Goal: Task Accomplishment & Management: Use online tool/utility

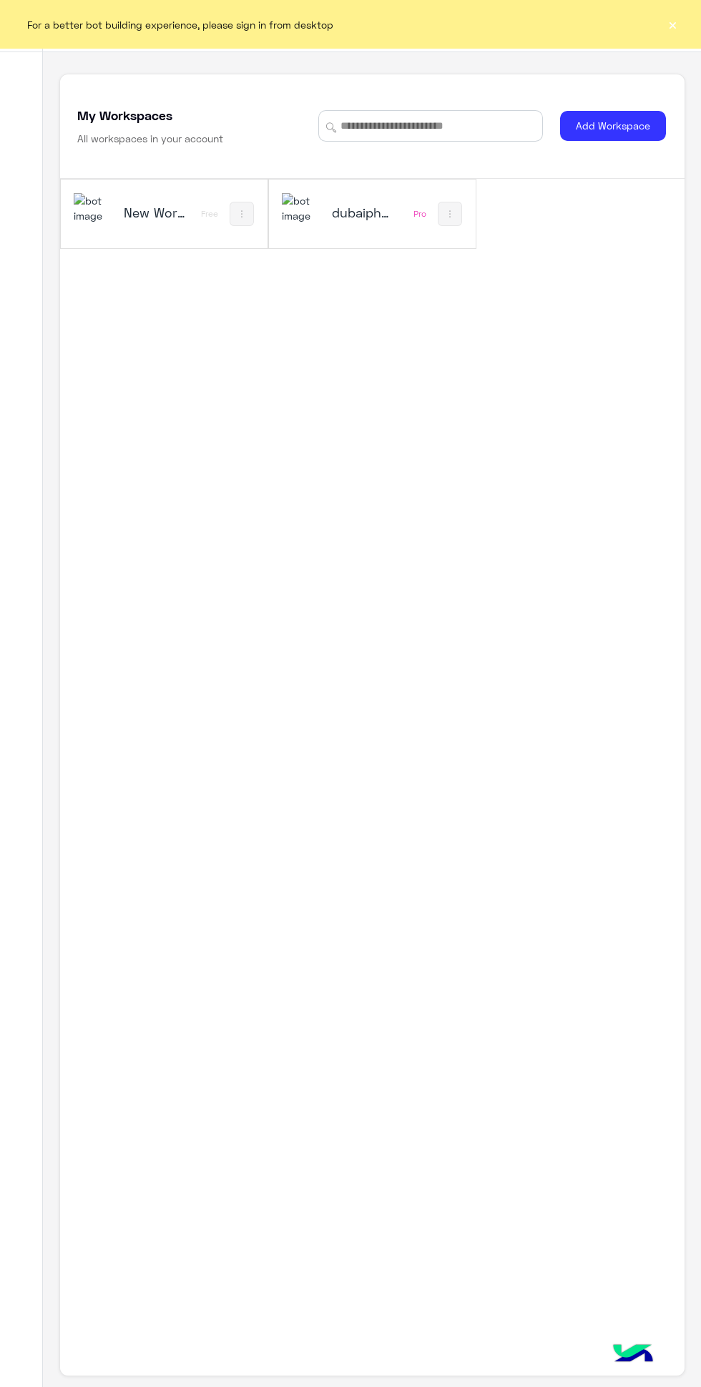
click at [670, 13] on div "For a better bot building experience, please sign in from desktop ×" at bounding box center [350, 24] width 701 height 49
click at [677, 19] on button "×" at bounding box center [672, 24] width 14 height 14
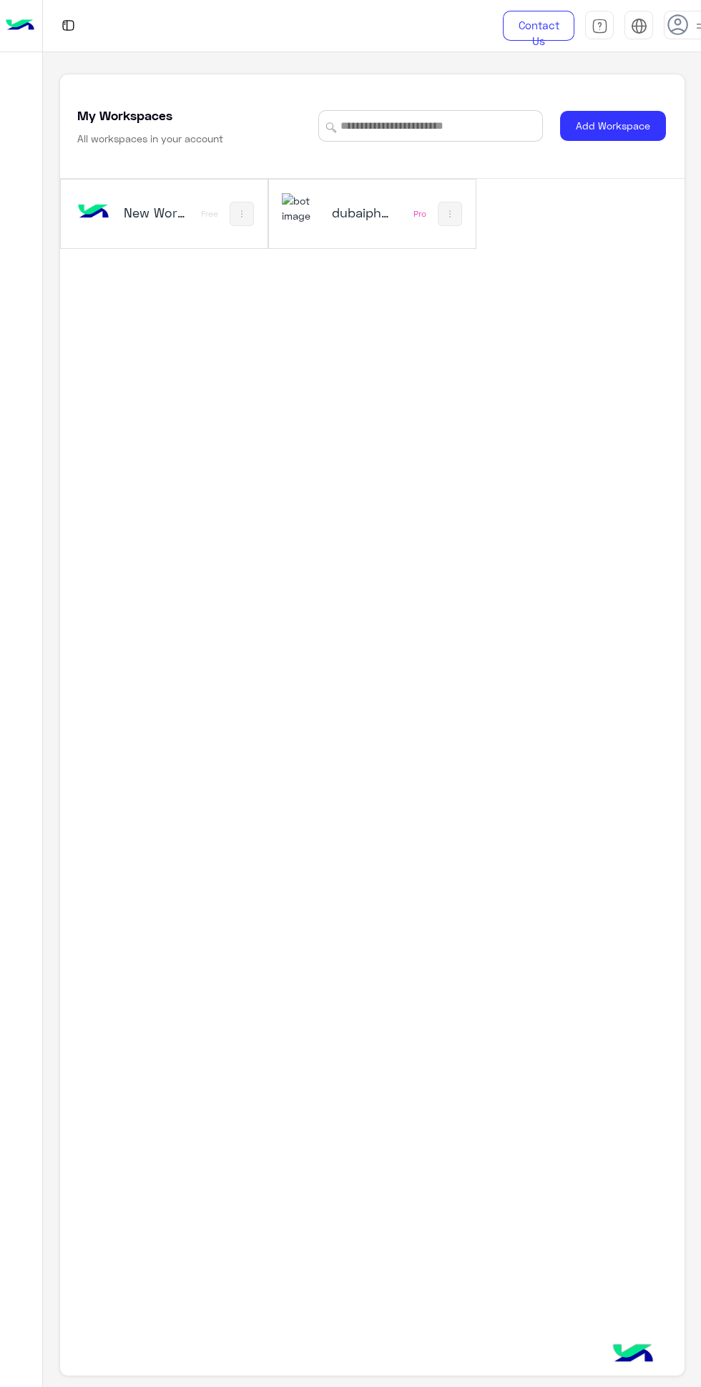
click at [333, 219] on h5 "dubaiphone" at bounding box center [364, 212] width 65 height 17
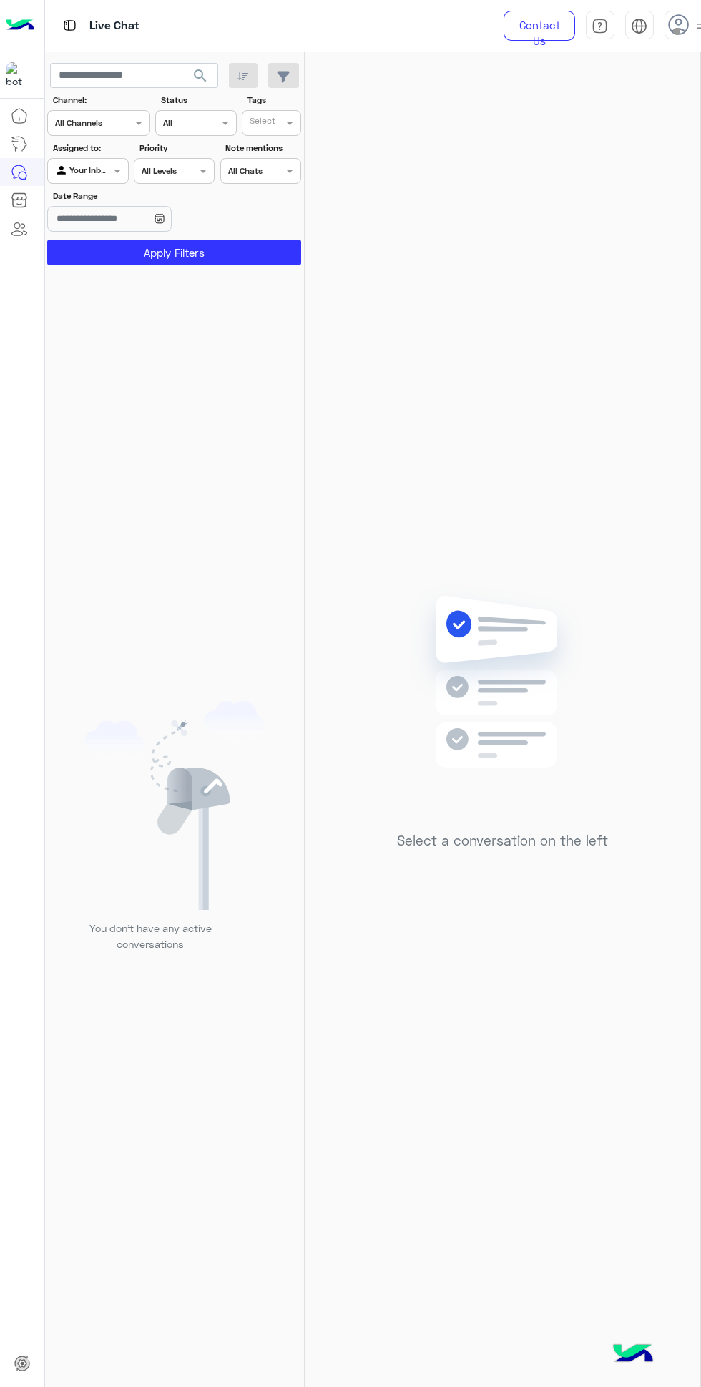
click at [104, 196] on label "Date Range" at bounding box center [133, 196] width 160 height 13
click at [104, 206] on input "Date Range" at bounding box center [109, 219] width 124 height 26
click at [417, 264] on div "Select a conversation on the left" at bounding box center [503, 722] width 396 height 1341
click at [117, 171] on span at bounding box center [119, 170] width 18 height 15
click at [117, 202] on b "Unassigned" at bounding box center [96, 200] width 54 height 12
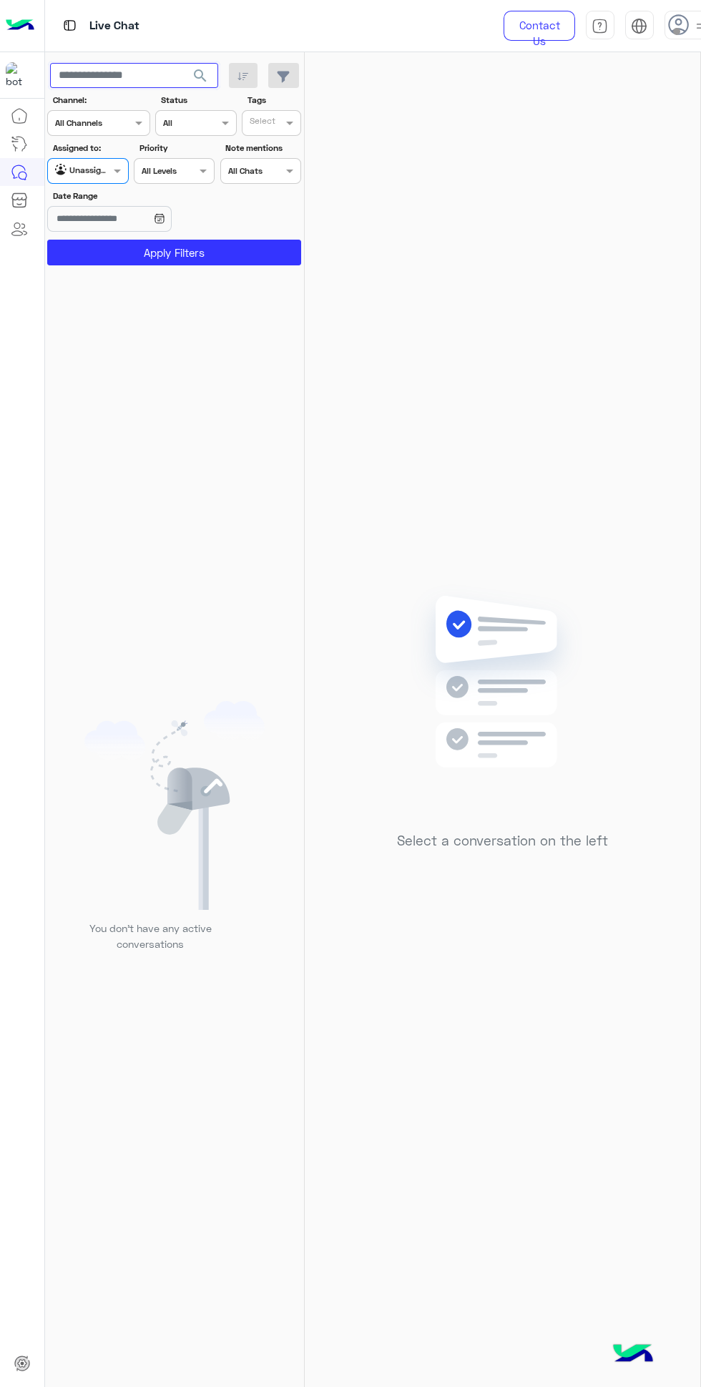
click at [150, 76] on input "text" at bounding box center [134, 76] width 168 height 26
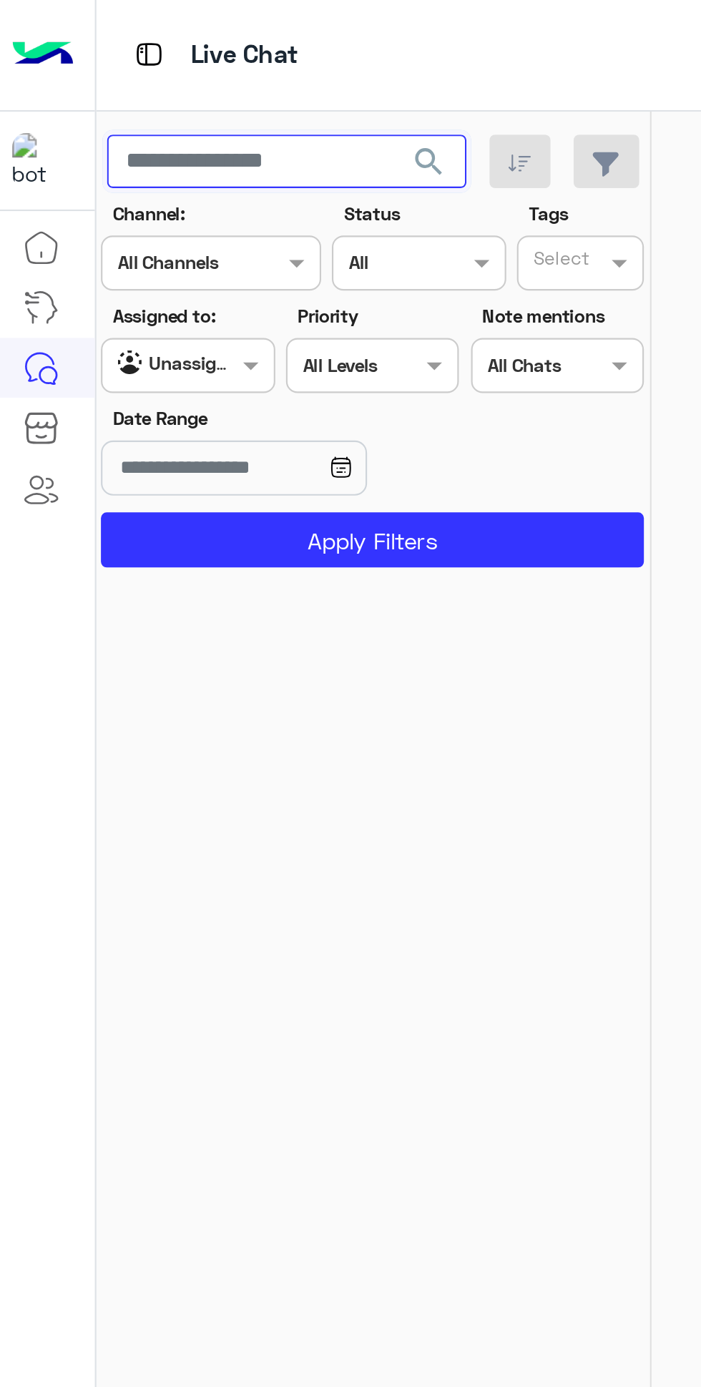
paste input "**********"
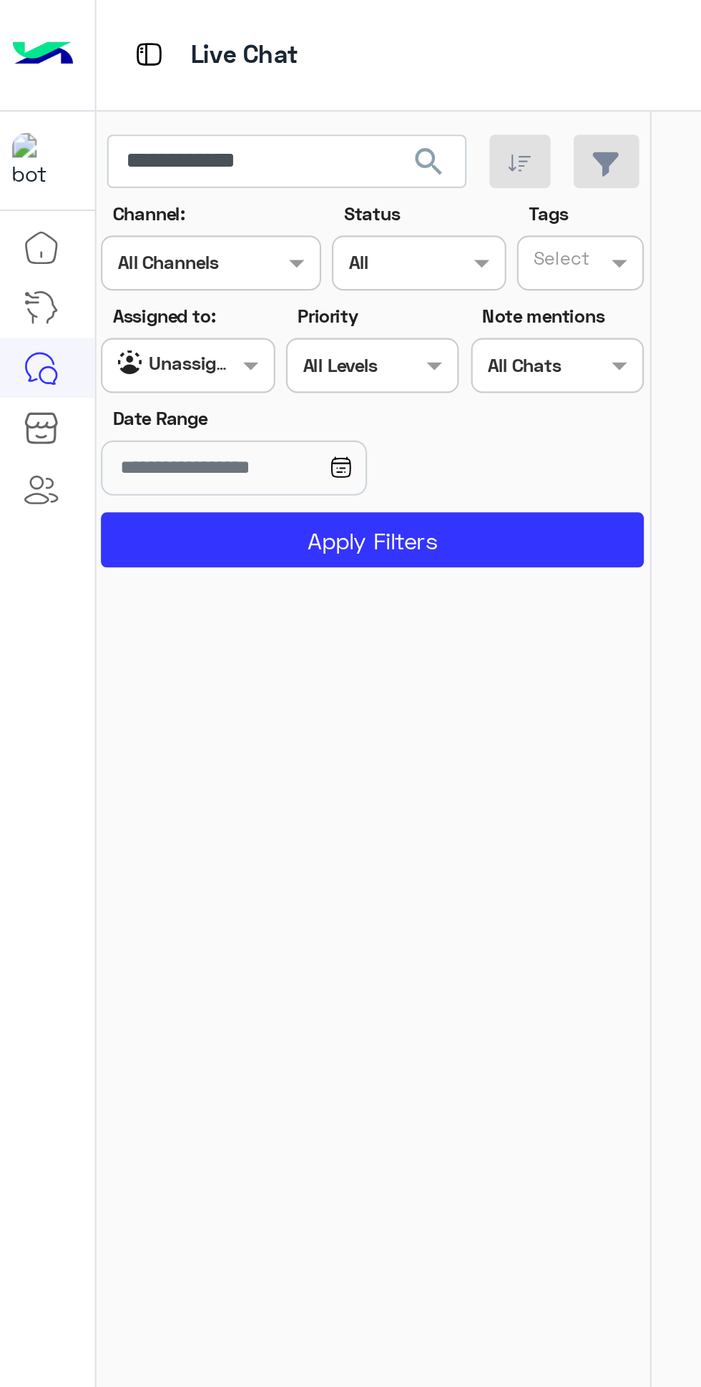
click at [192, 78] on span "search" at bounding box center [200, 75] width 17 height 17
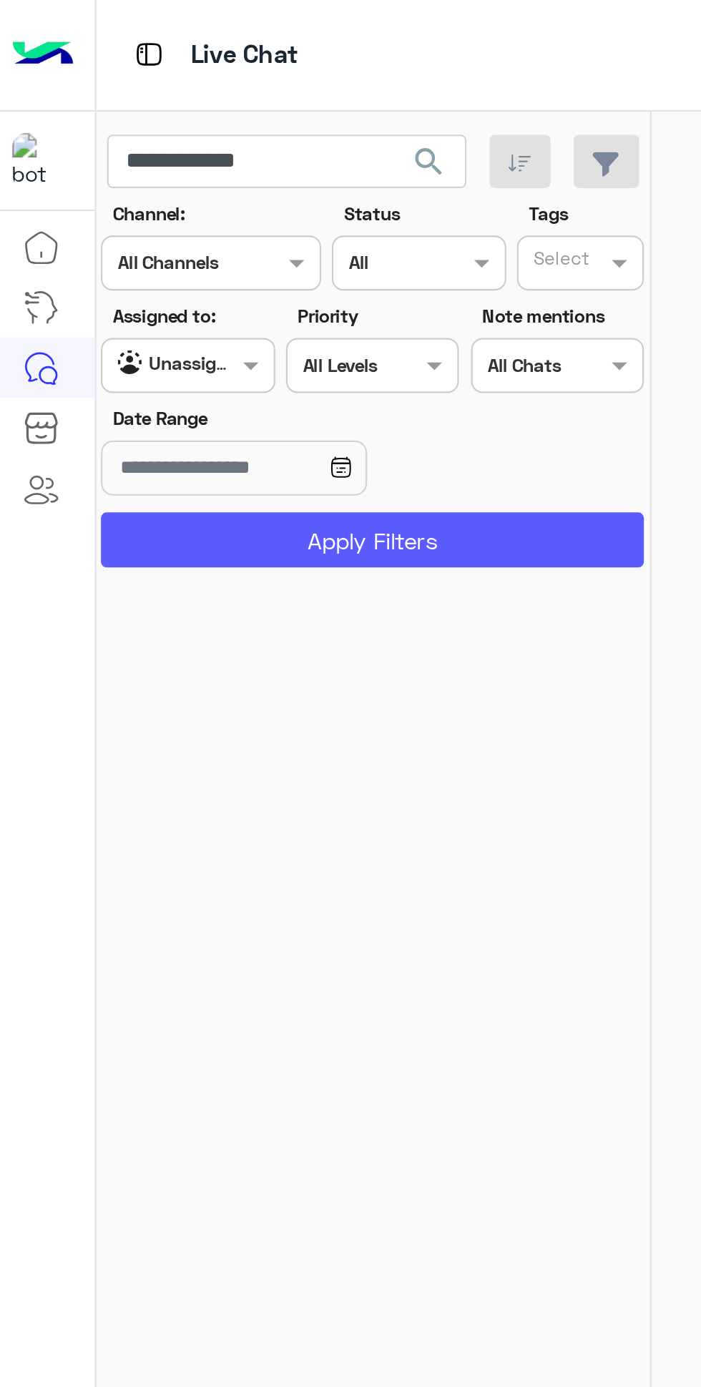
click at [249, 248] on button "Apply Filters" at bounding box center [174, 253] width 254 height 26
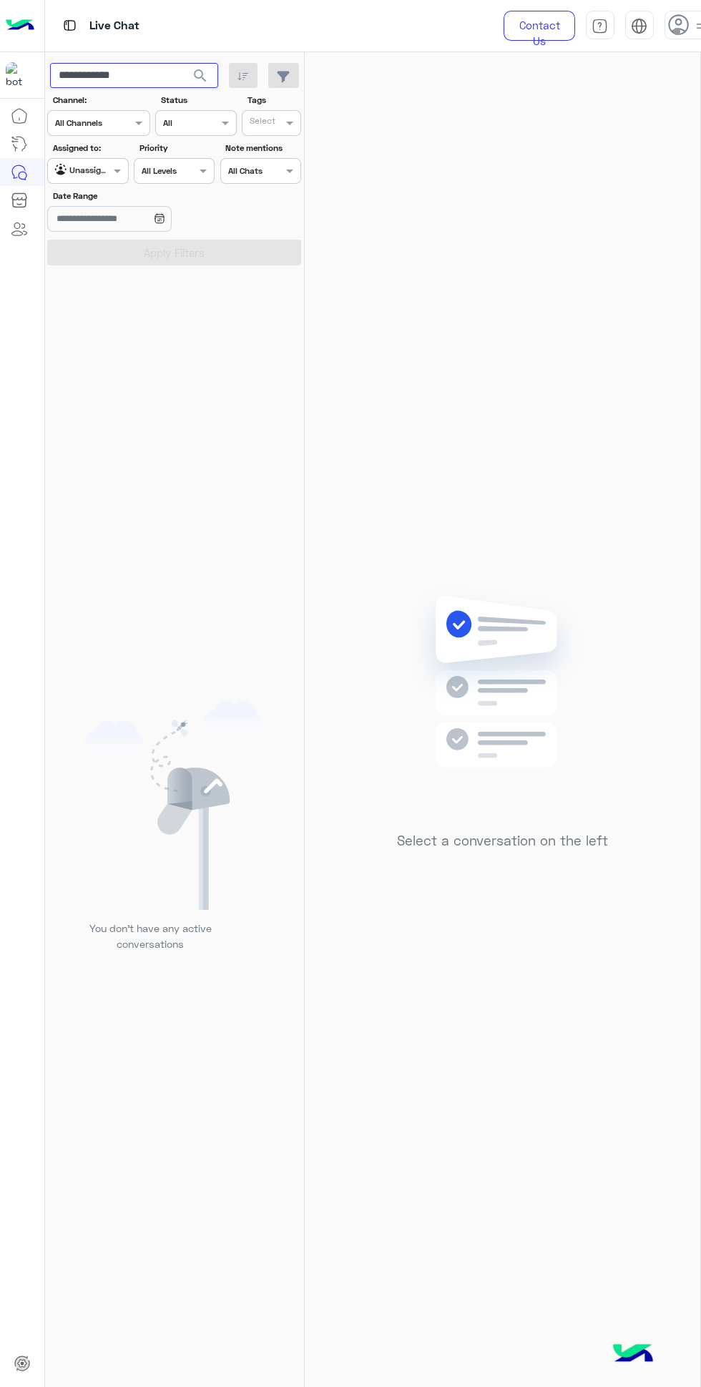
click at [162, 75] on input "**********" at bounding box center [134, 76] width 168 height 26
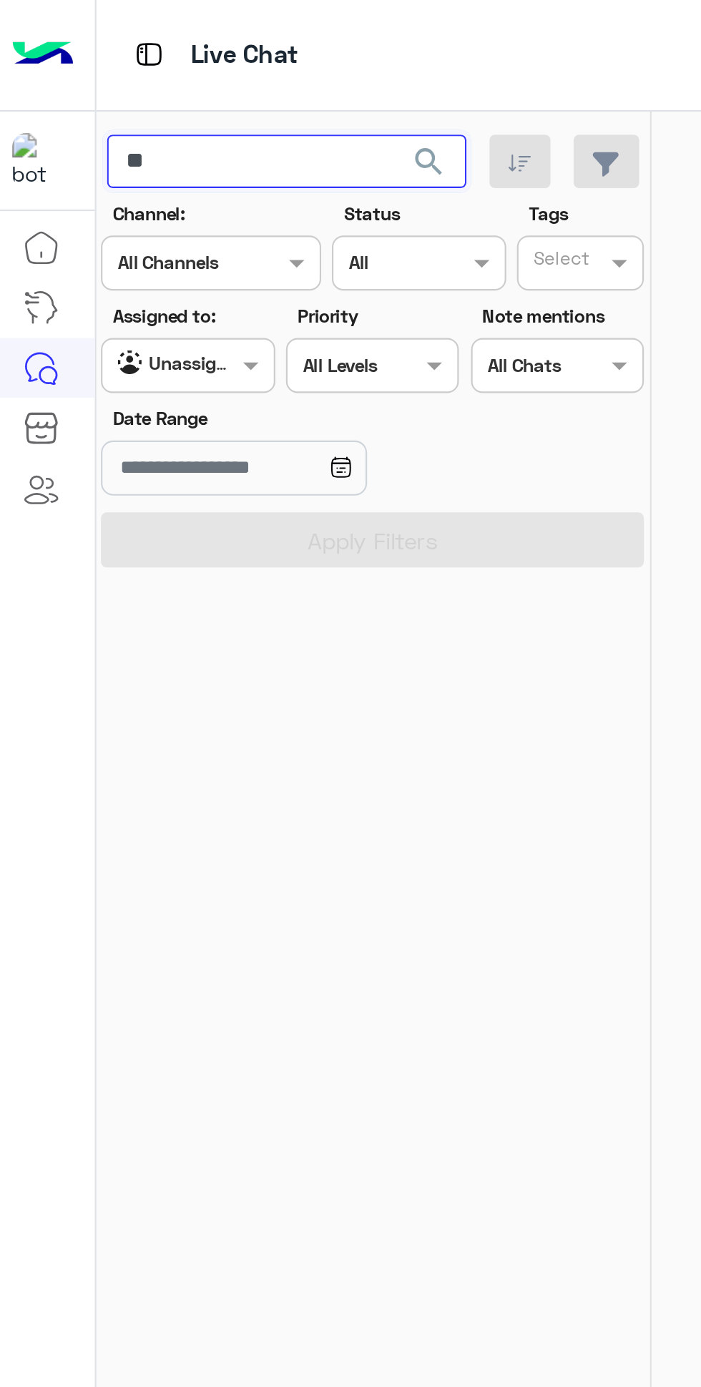
type input "*"
